Goal: Navigation & Orientation: Go to known website

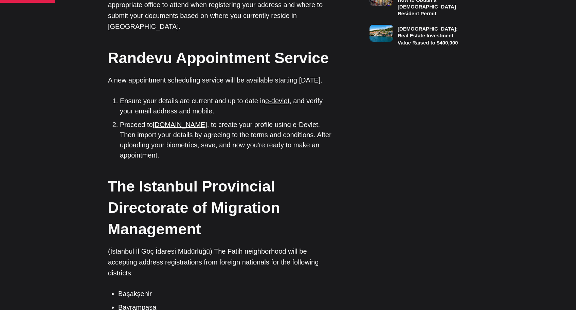
scroll to position [648, 0]
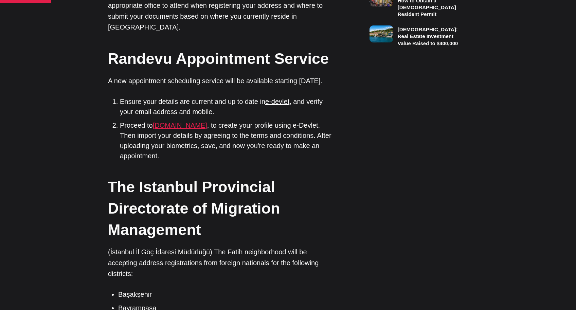
click at [184, 122] on link "[DOMAIN_NAME]" at bounding box center [180, 125] width 54 height 7
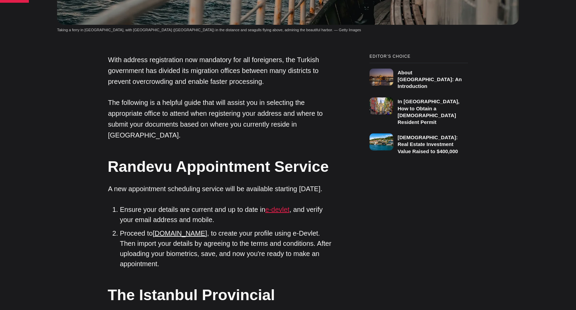
click at [278, 206] on link "e-devlet" at bounding box center [277, 209] width 24 height 7
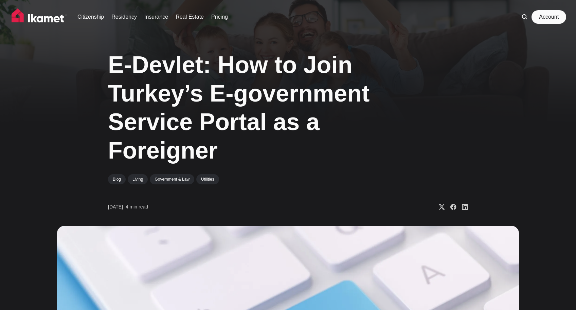
click at [547, 18] on link "Account" at bounding box center [548, 17] width 31 height 14
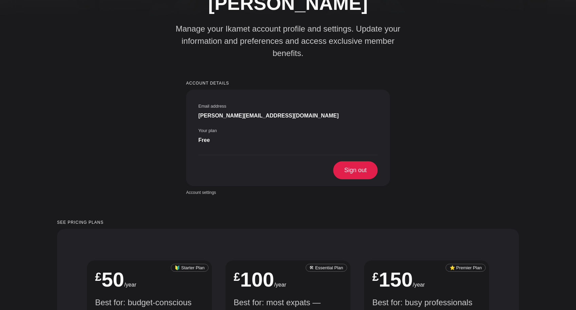
scroll to position [108, 0]
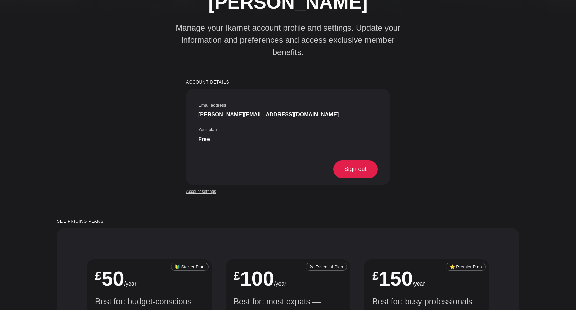
click at [196, 188] on link "Account settings" at bounding box center [201, 191] width 30 height 6
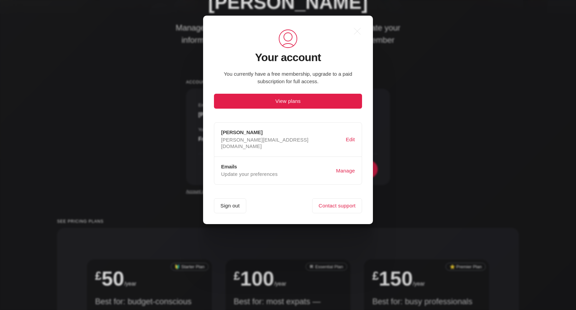
scroll to position [0, 0]
click at [344, 164] on button "Manage" at bounding box center [345, 170] width 21 height 13
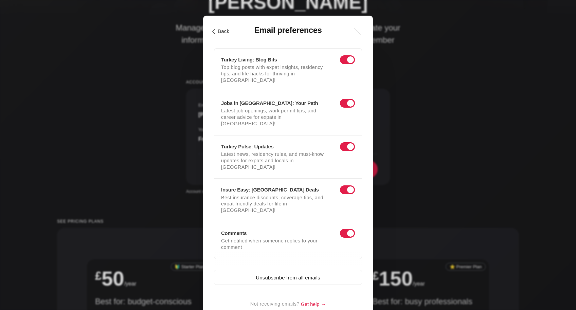
click at [217, 32] on button ".cls-1{fill:none;stroke:currentColor;stroke-linecap:round;stroke-linejoin:round…" at bounding box center [219, 31] width 23 height 12
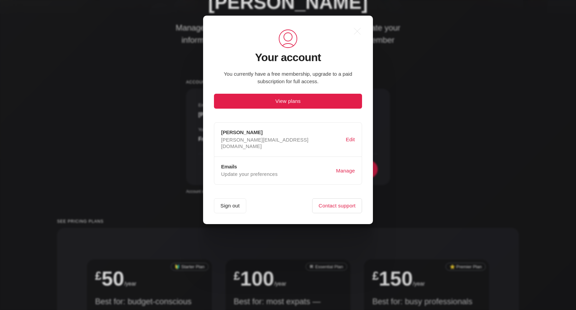
click at [335, 199] on link "Contact support" at bounding box center [337, 205] width 50 height 15
click at [231, 198] on button "Sign out" at bounding box center [230, 205] width 32 height 15
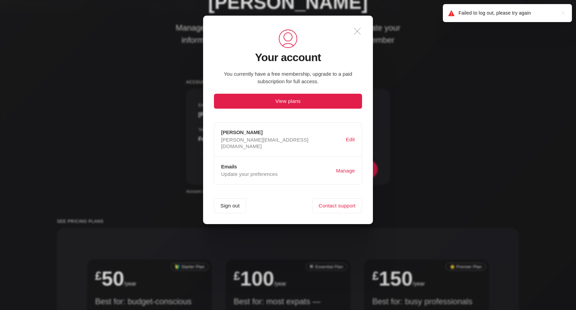
click at [361, 29] on icon ".a{fill:none;stroke:currentColor;stroke-linecap:round;stroke-linejoin:round;str…" at bounding box center [357, 31] width 15 height 15
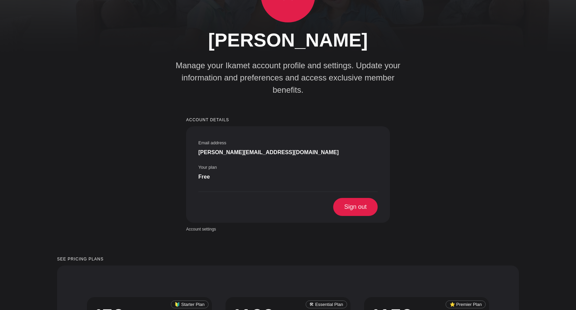
scroll to position [36, 0]
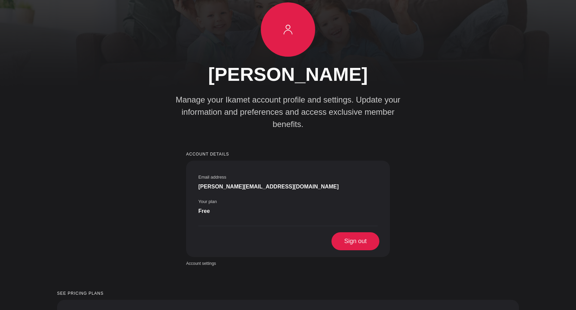
click at [351, 232] on span "Sign out" at bounding box center [355, 241] width 44 height 18
click at [356, 232] on span "Sign out" at bounding box center [355, 241] width 44 height 18
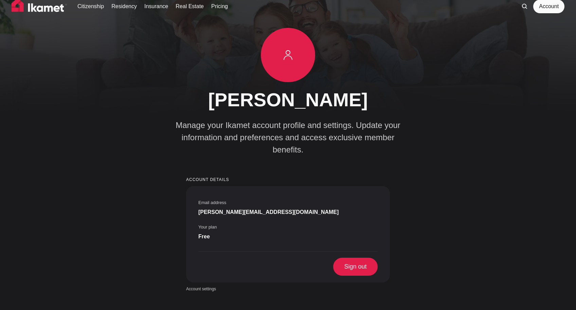
scroll to position [0, 0]
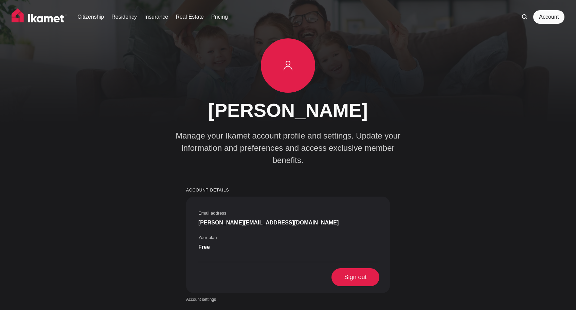
click at [354, 268] on span "Sign out" at bounding box center [355, 277] width 44 height 18
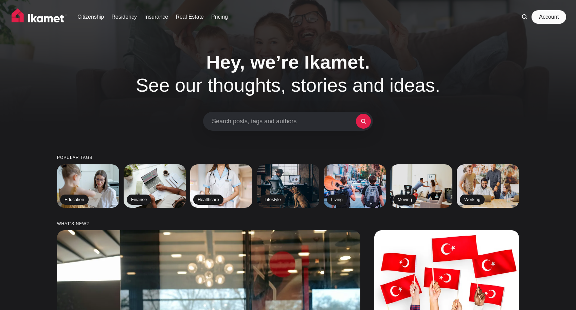
click at [545, 15] on link "Account" at bounding box center [548, 17] width 31 height 14
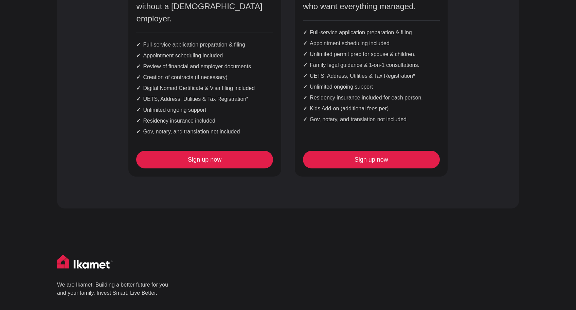
scroll to position [792, 0]
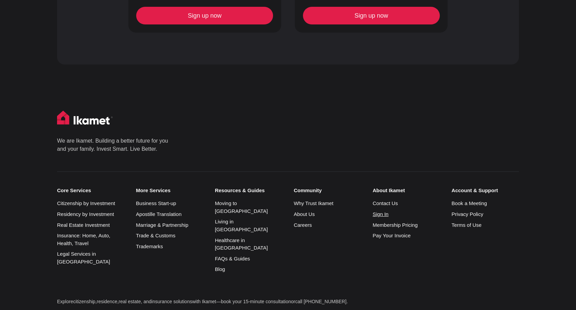
click at [382, 211] on link "Sign In" at bounding box center [381, 214] width 16 height 6
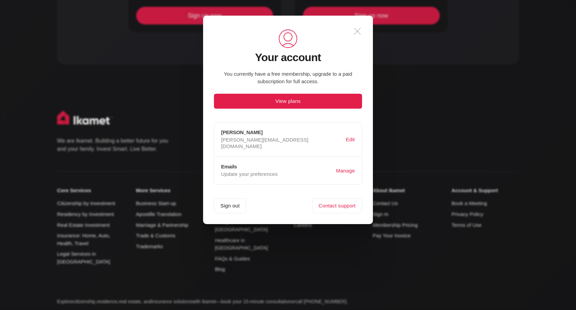
click at [358, 31] on icon ".a{fill:none;stroke:currentColor;stroke-linecap:round;stroke-linejoin:round;str…" at bounding box center [357, 31] width 15 height 15
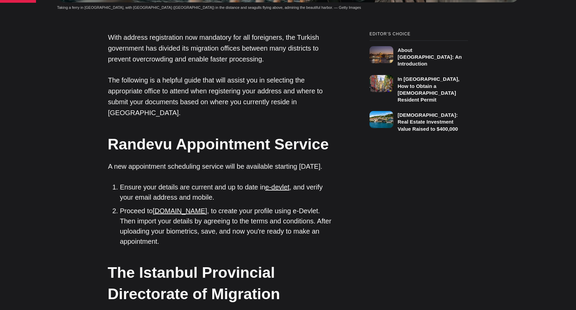
scroll to position [576, 0]
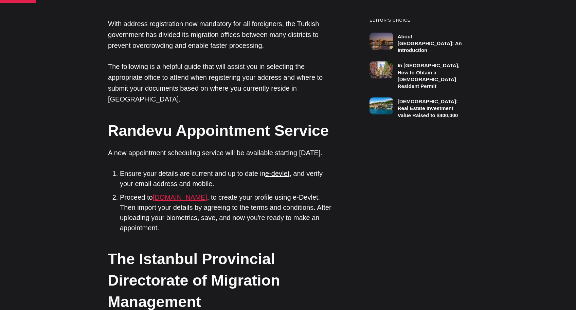
click at [175, 194] on link "[DOMAIN_NAME]" at bounding box center [180, 197] width 54 height 7
